Goal: Check status: Check status

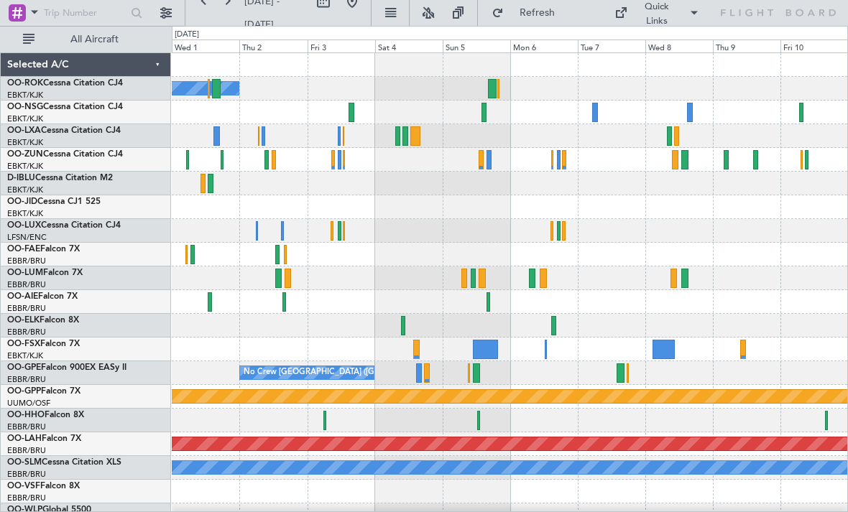
scroll to position [14, 0]
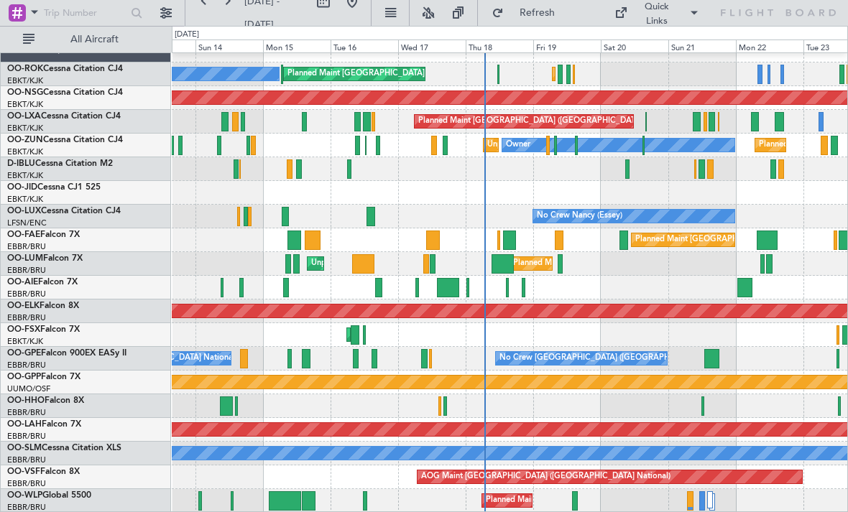
click at [574, 505] on div at bounding box center [575, 500] width 6 height 19
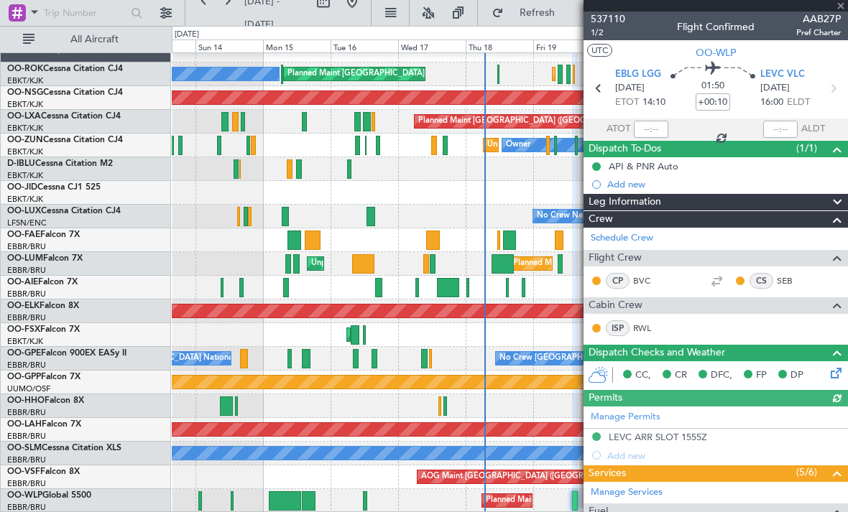
click at [841, 12] on div "537110 1/2 Flight Confirmed AAB27P Pref Charter" at bounding box center [715, 25] width 264 height 29
click at [840, 12] on div "537110 1/2 Flight Confirmed AAB27P Pref Charter" at bounding box center [715, 25] width 264 height 29
click at [839, 11] on span at bounding box center [840, 6] width 14 height 13
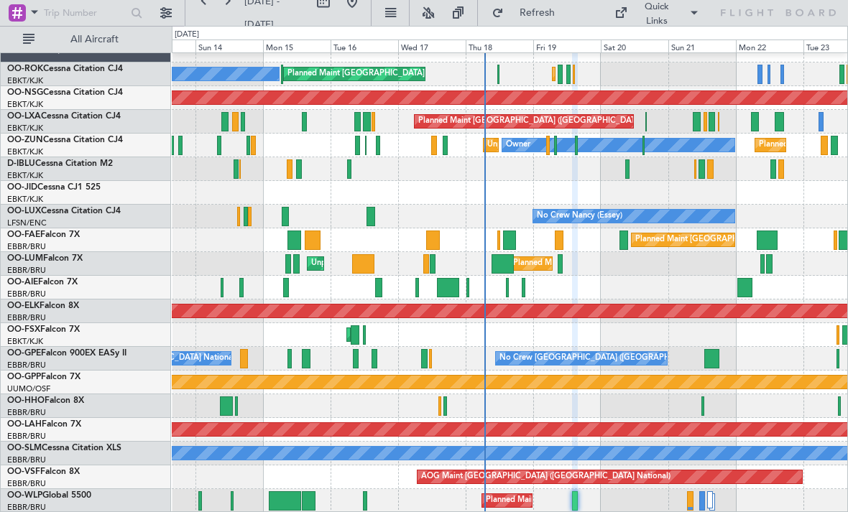
type input "0"
click at [699, 499] on div at bounding box center [702, 500] width 6 height 19
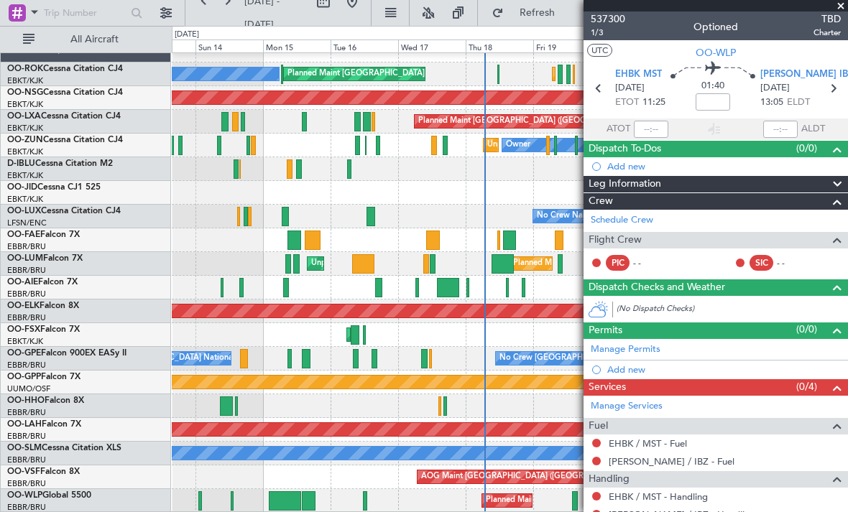
click at [843, 3] on span at bounding box center [840, 6] width 14 height 13
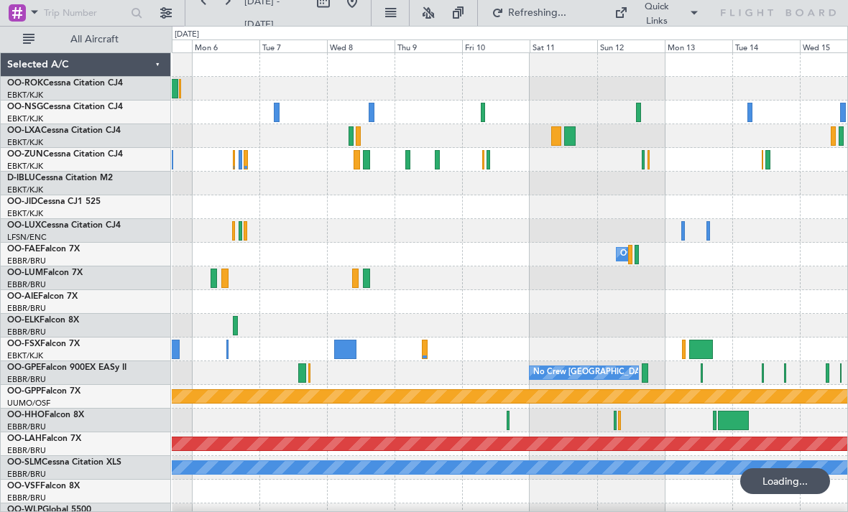
scroll to position [0, 0]
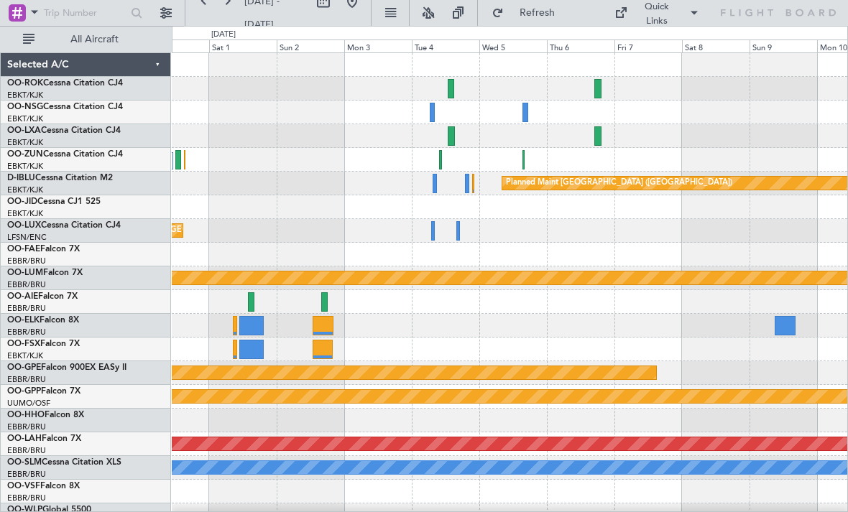
click at [254, 350] on div at bounding box center [251, 349] width 24 height 19
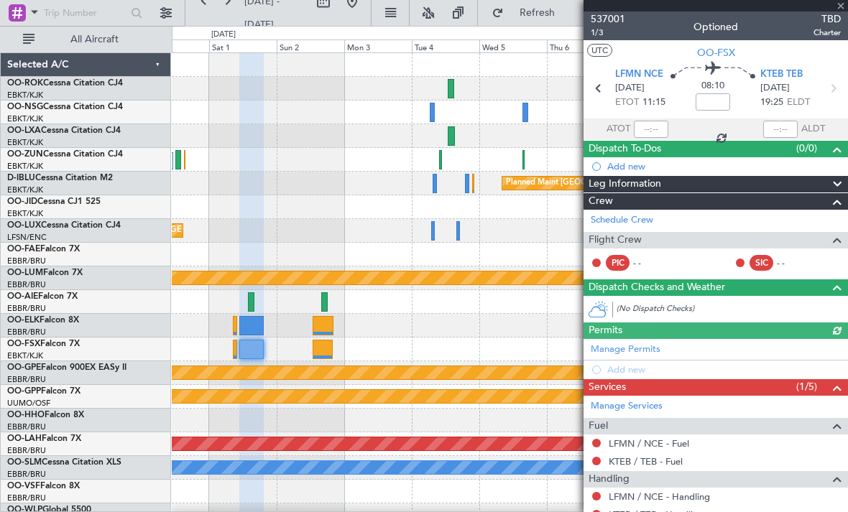
click at [838, 8] on div at bounding box center [715, 5] width 264 height 11
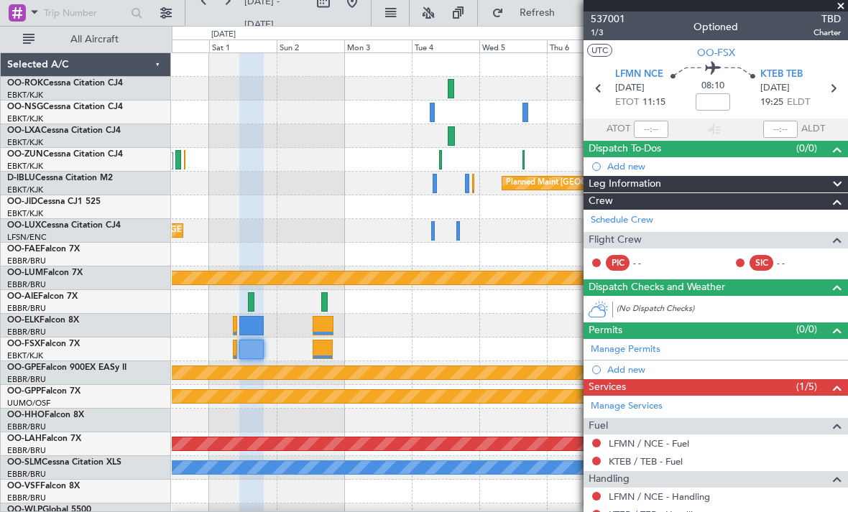
click at [834, 7] on span at bounding box center [840, 6] width 14 height 13
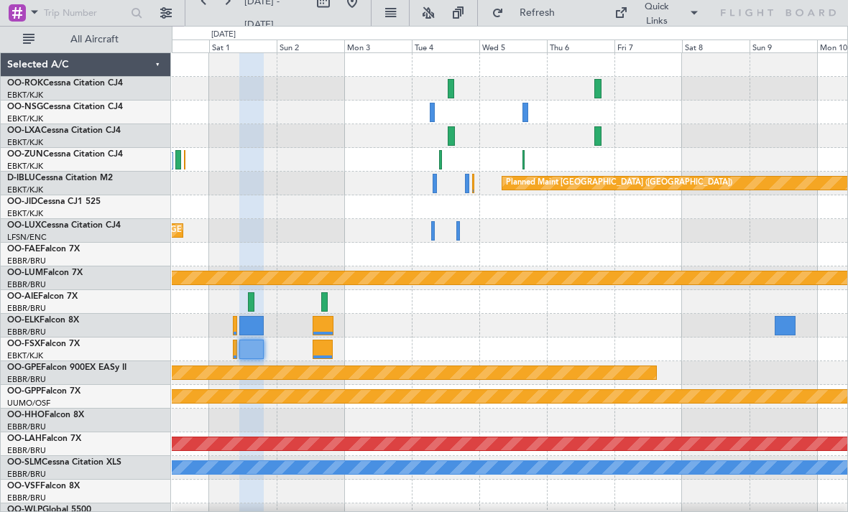
type input "0"
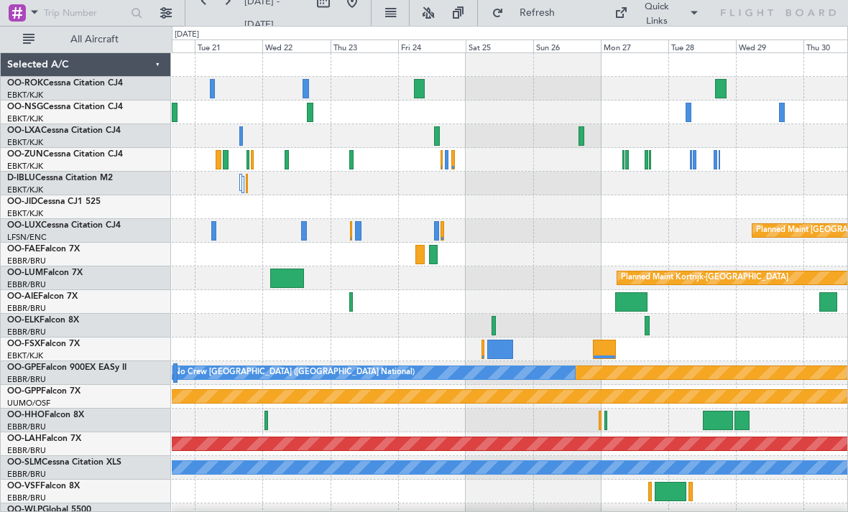
click at [499, 351] on div at bounding box center [500, 349] width 26 height 19
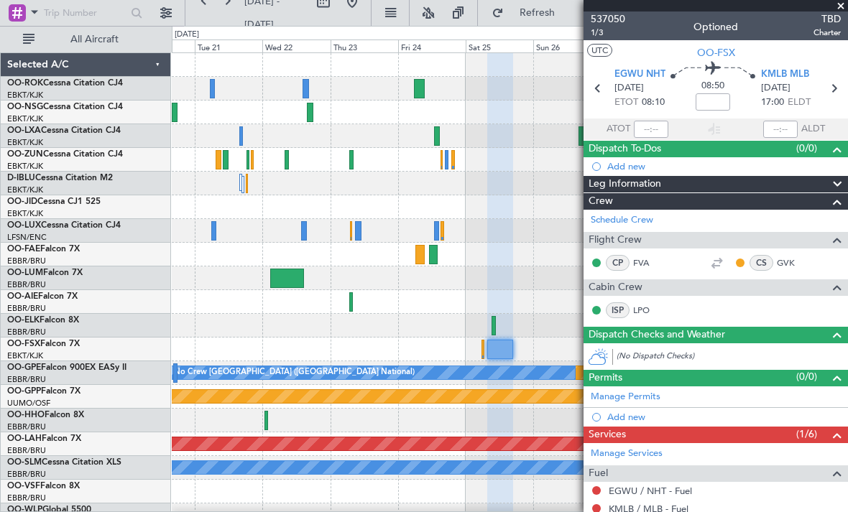
click at [841, 9] on span at bounding box center [840, 6] width 14 height 13
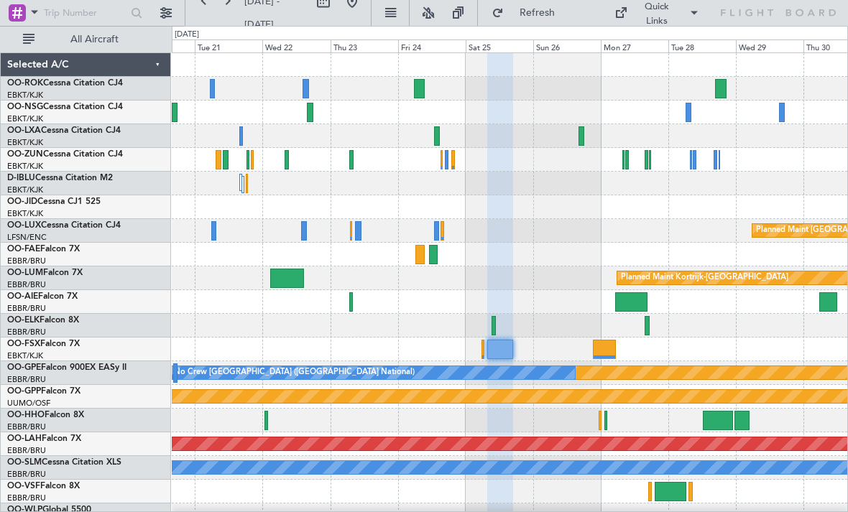
type input "0"
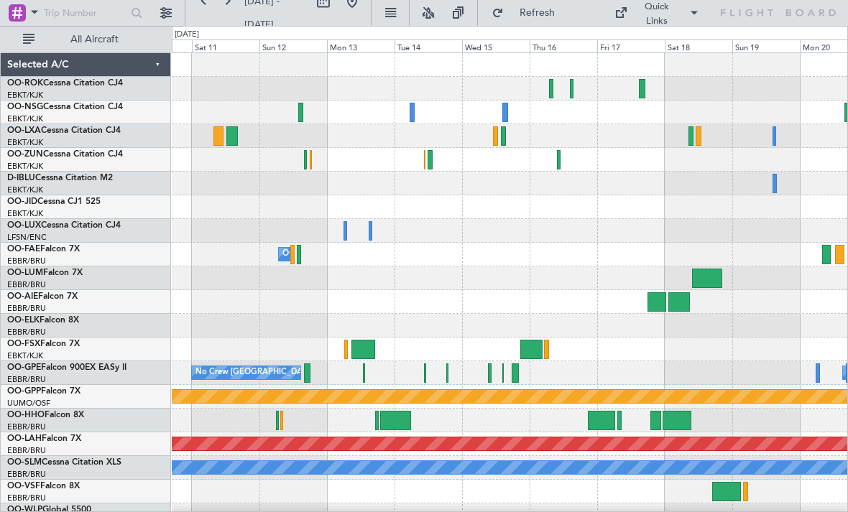
click at [528, 349] on div at bounding box center [531, 349] width 22 height 19
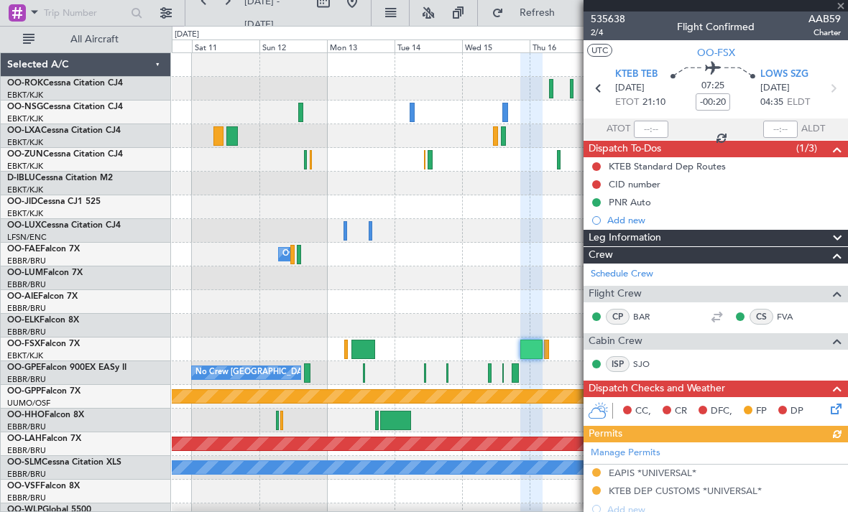
click at [840, 10] on div at bounding box center [715, 5] width 264 height 11
click at [841, 10] on span at bounding box center [840, 6] width 14 height 13
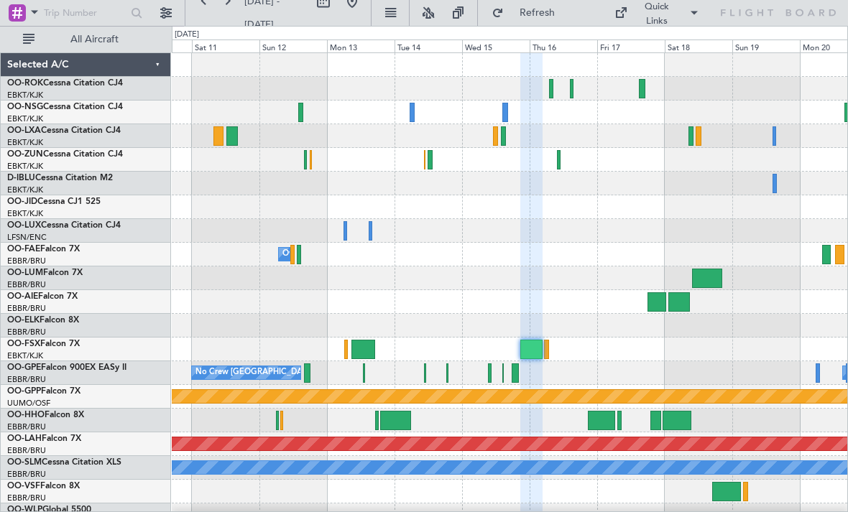
type input "0"
